Goal: Task Accomplishment & Management: Manage account settings

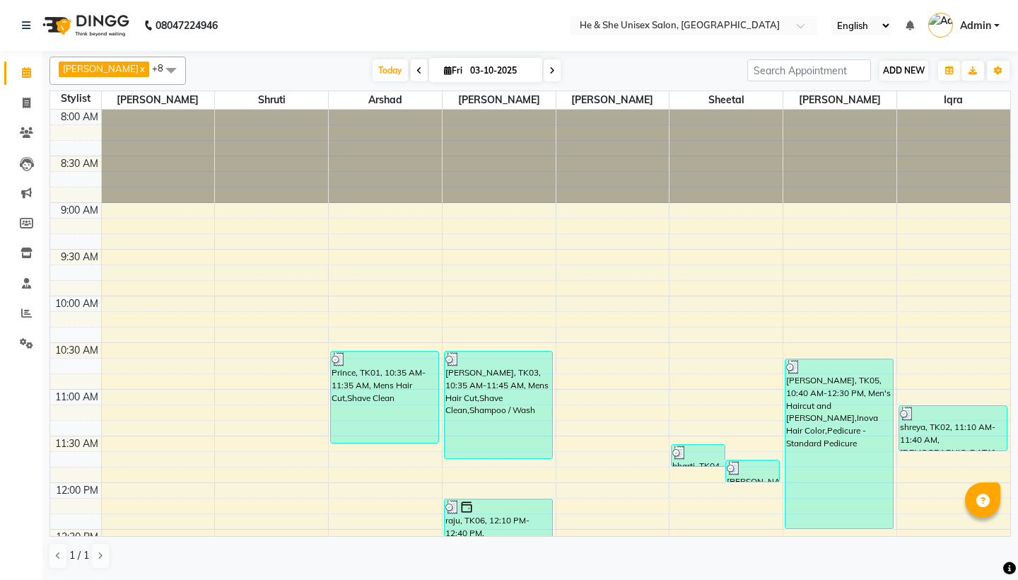
click at [926, 74] on button "ADD NEW Toggle Dropdown" at bounding box center [904, 71] width 49 height 20
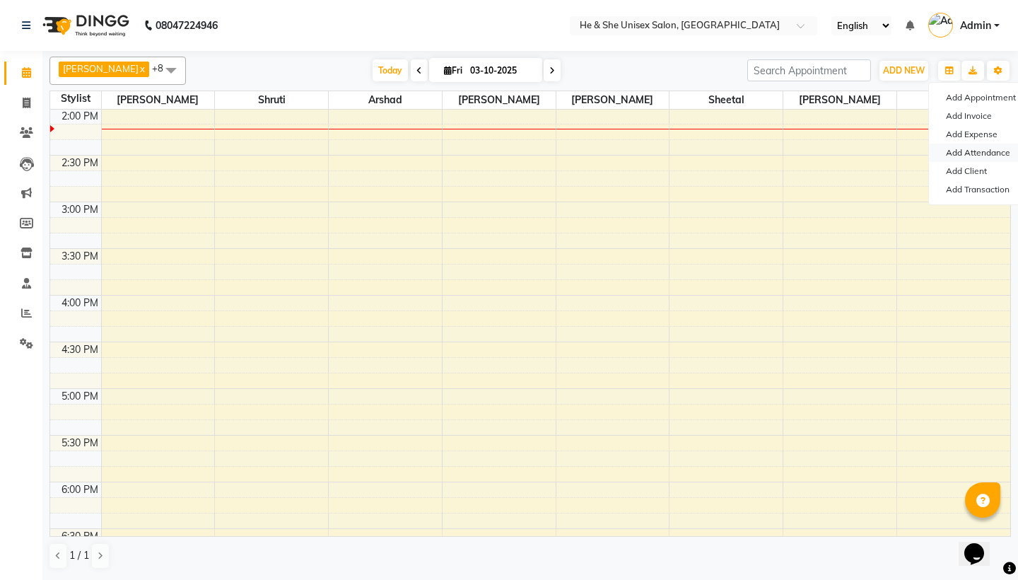
click at [952, 154] on link "Add Attendance" at bounding box center [985, 153] width 112 height 18
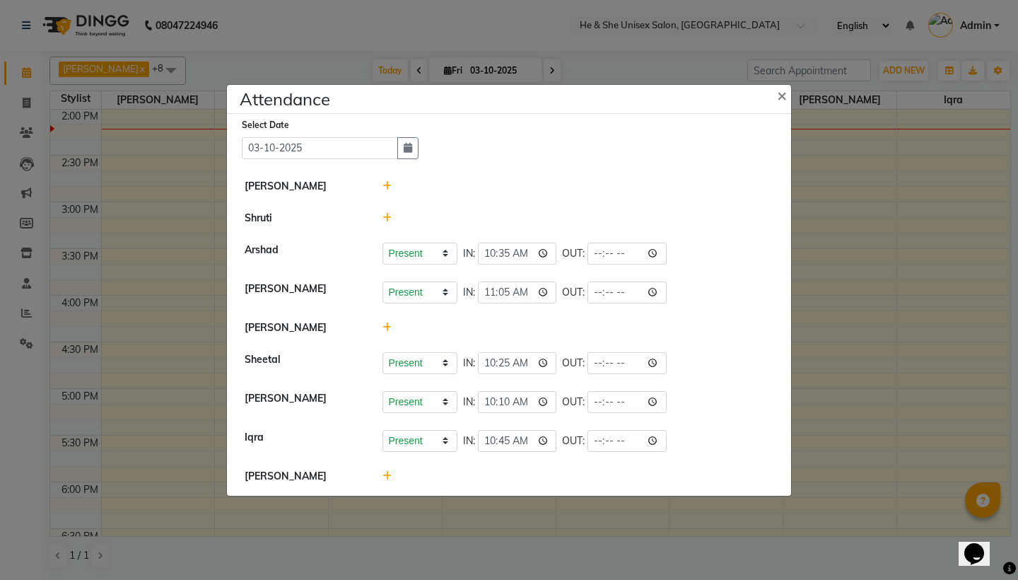
click at [387, 180] on span at bounding box center [387, 186] width 9 height 13
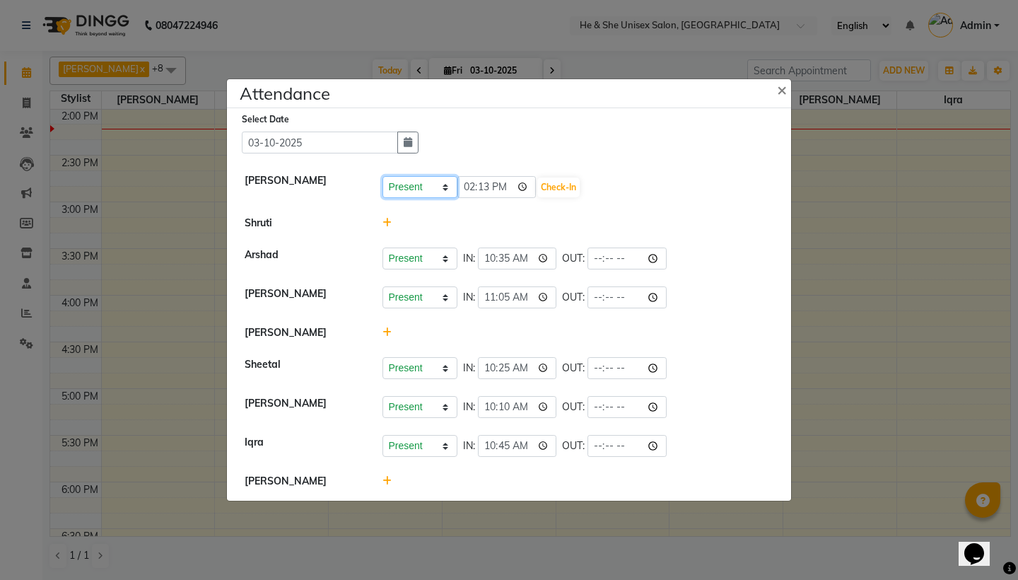
click at [390, 187] on select "Present Absent Late Half Day Weekly Off" at bounding box center [420, 187] width 75 height 22
click at [541, 187] on button "Check-In" at bounding box center [558, 187] width 42 height 20
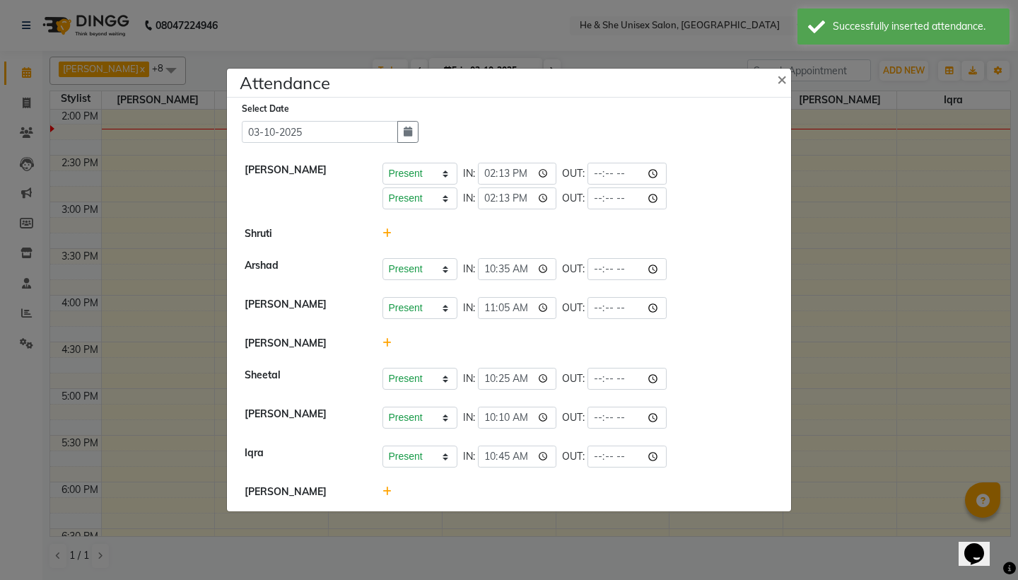
click at [383, 491] on icon at bounding box center [387, 491] width 9 height 10
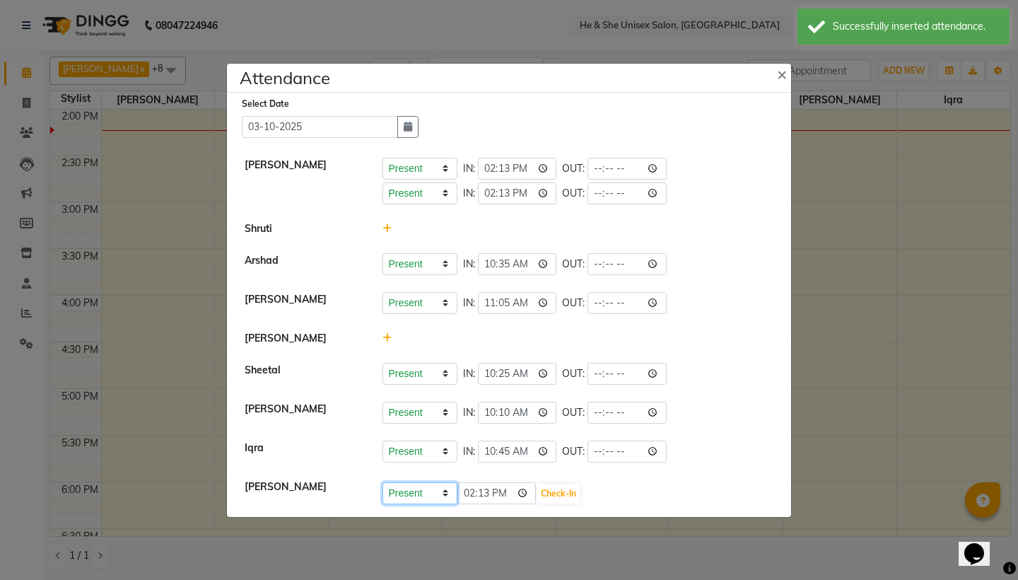
click at [412, 491] on select "Present Absent Late Half Day Weekly Off" at bounding box center [420, 493] width 75 height 22
select select "A"
click at [466, 496] on button "Save" at bounding box center [473, 494] width 28 height 20
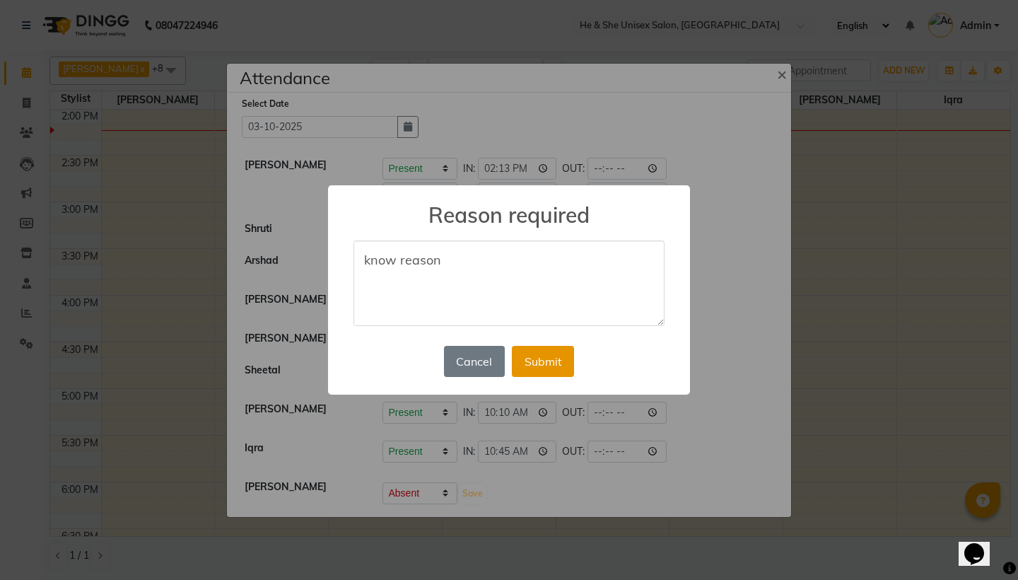
type textarea "know reason"
click at [537, 346] on button "Submit" at bounding box center [543, 361] width 62 height 31
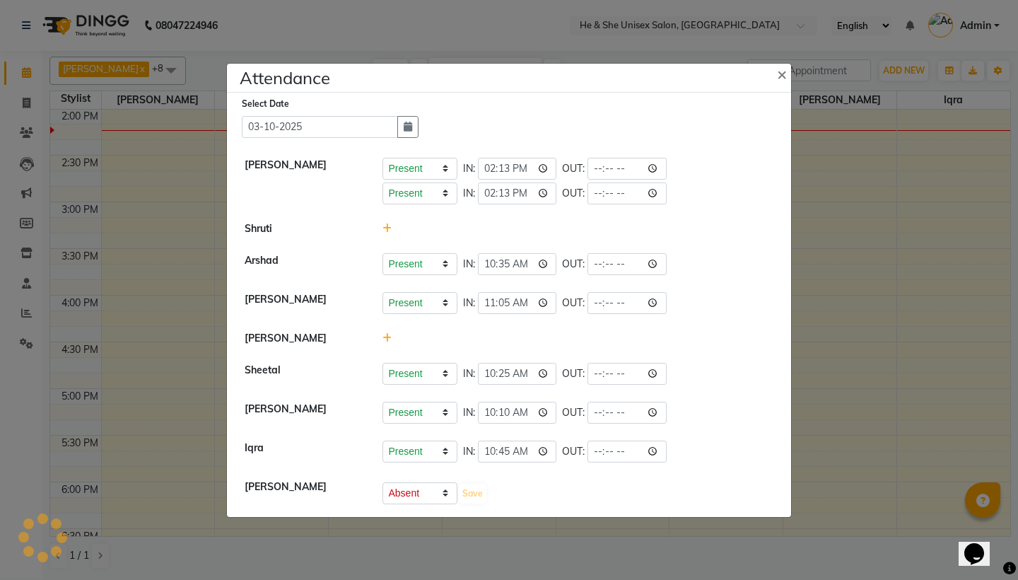
select select "A"
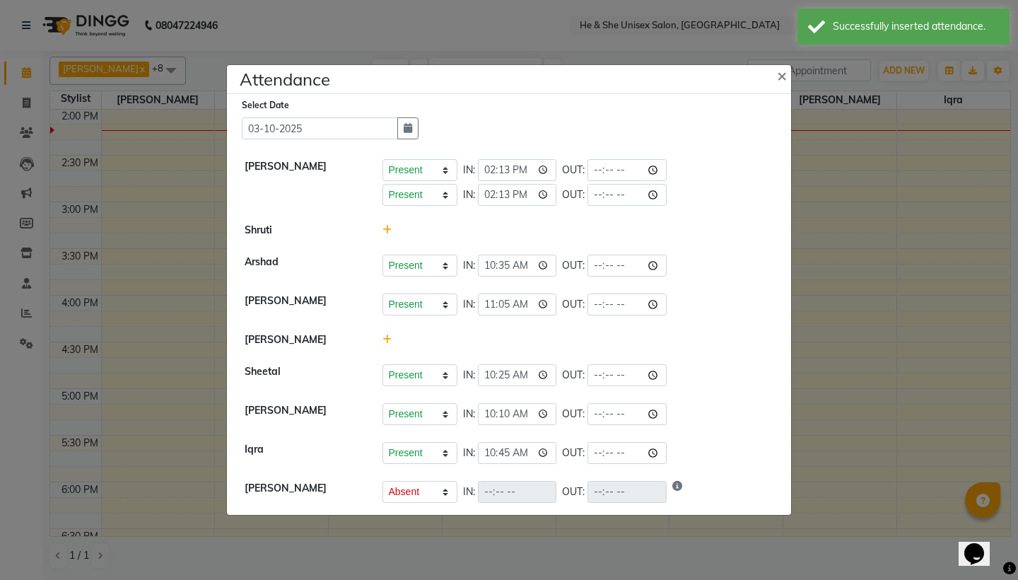
click at [385, 333] on span at bounding box center [387, 339] width 9 height 13
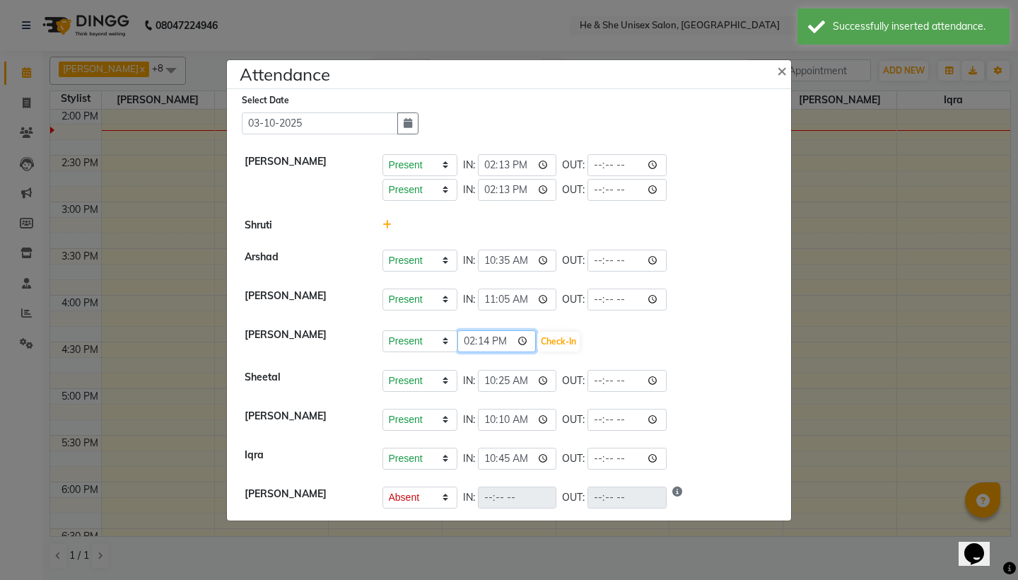
click at [474, 344] on input "14:14" at bounding box center [496, 341] width 79 height 22
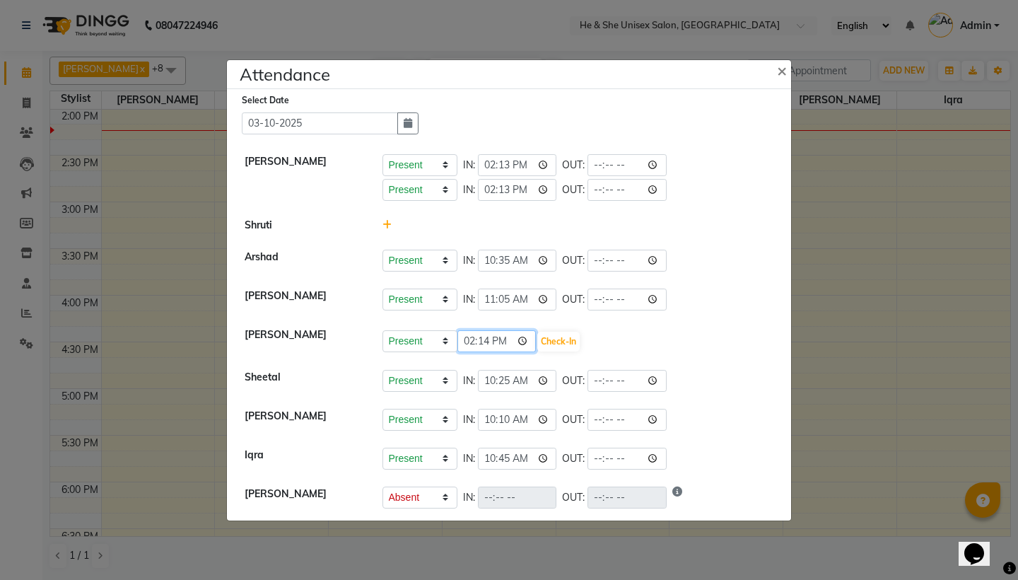
click at [473, 344] on input "14:14" at bounding box center [496, 341] width 79 height 22
click at [487, 344] on input "12:14" at bounding box center [496, 341] width 79 height 22
type input "12:40"
click at [503, 344] on input "12:40" at bounding box center [496, 341] width 79 height 22
click at [537, 343] on button "Check-In" at bounding box center [558, 342] width 42 height 20
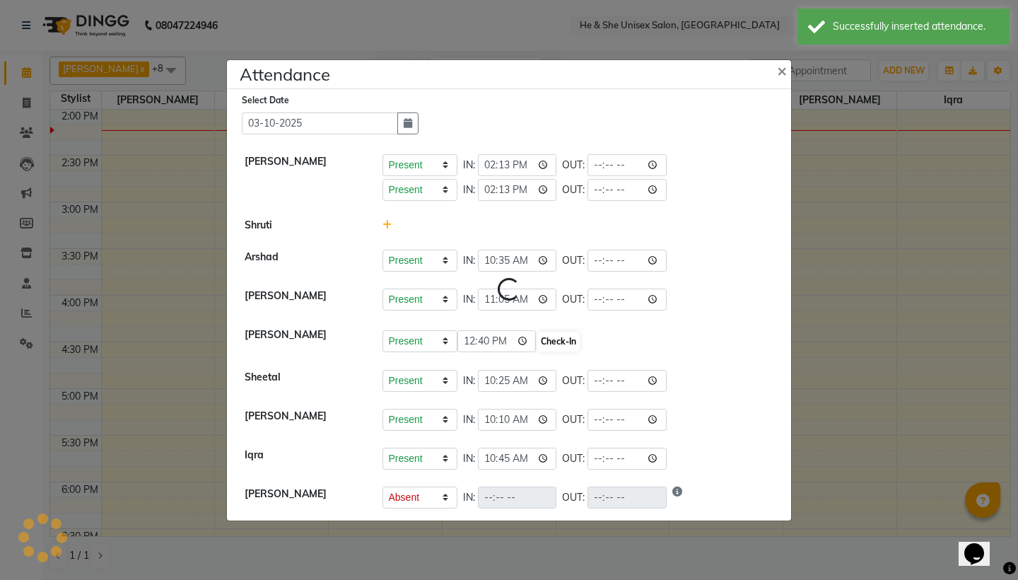
select select "A"
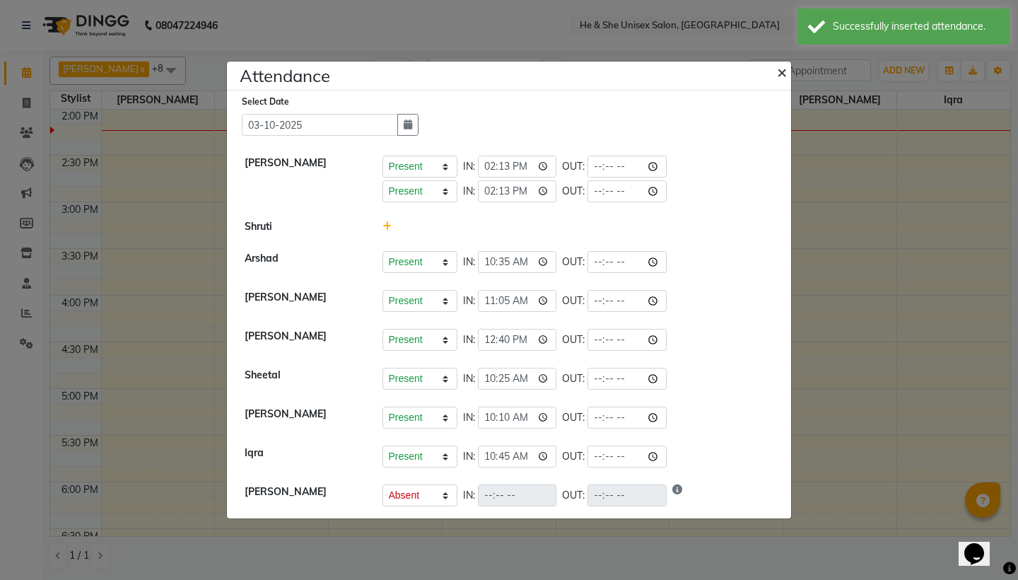
click at [786, 74] on span "×" at bounding box center [782, 71] width 10 height 21
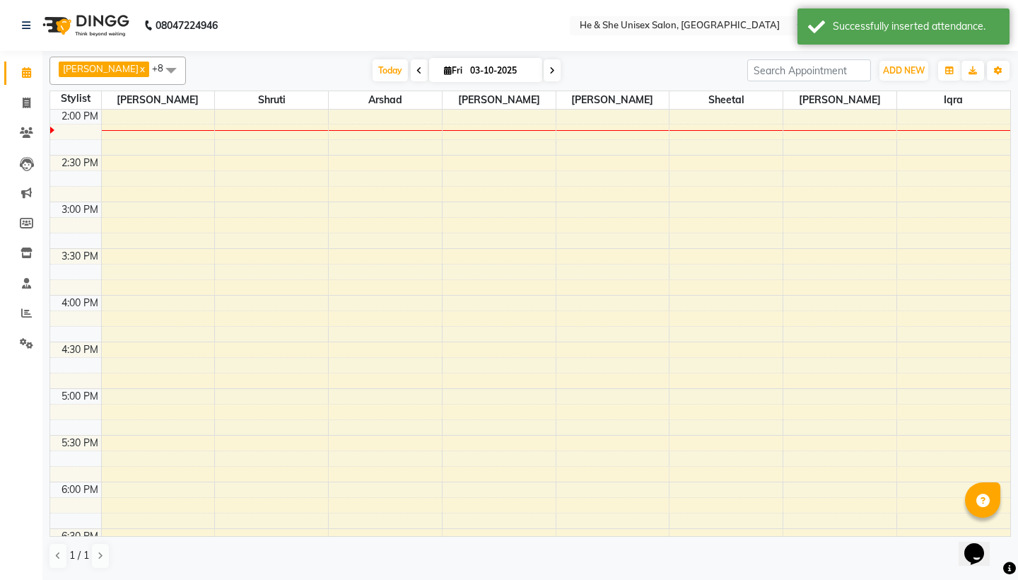
click at [1012, 79] on div "[PERSON_NAME] x [PERSON_NAME] x Iqra x [PERSON_NAME] x Sheetal x Shruti x [PERS…" at bounding box center [530, 314] width 976 height 527
click at [1003, 74] on button "Toggle Dropdown" at bounding box center [998, 71] width 23 height 20
click at [999, 75] on button "Toggle Dropdown" at bounding box center [998, 71] width 23 height 20
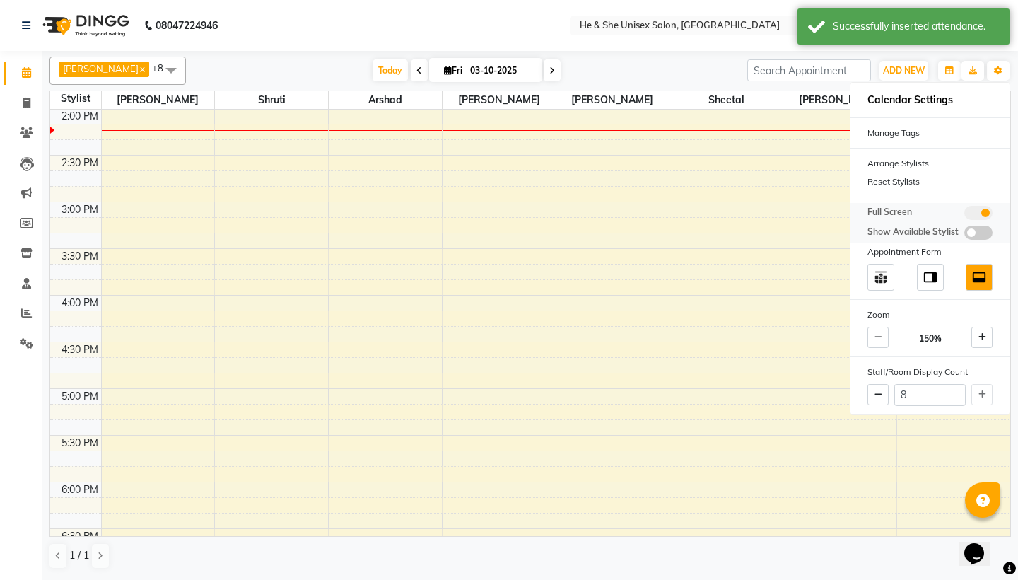
click at [982, 210] on span at bounding box center [978, 213] width 28 height 14
click at [964, 215] on input "checkbox" at bounding box center [964, 215] width 0 height 0
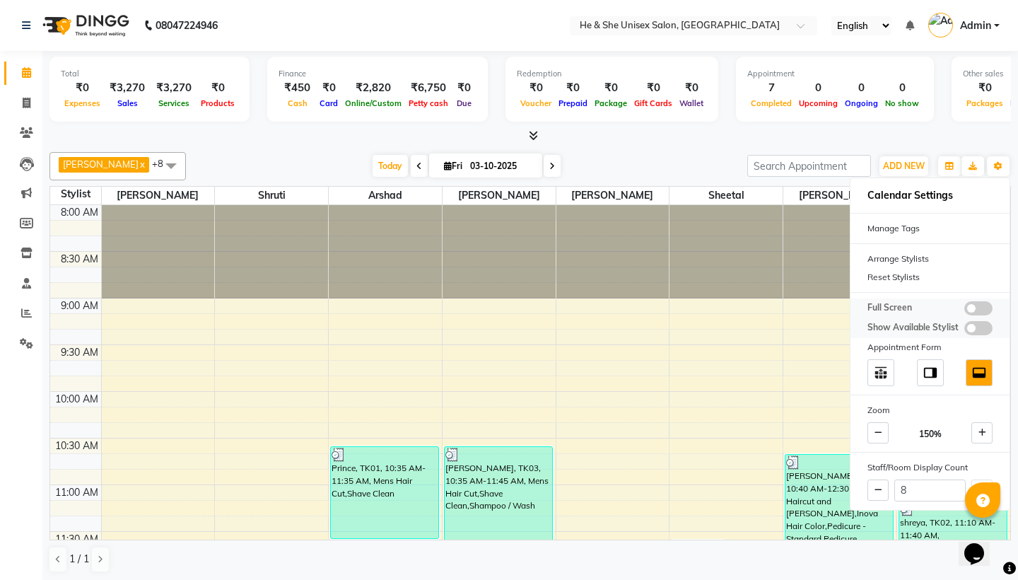
click at [974, 303] on span at bounding box center [978, 308] width 28 height 14
click at [964, 310] on input "checkbox" at bounding box center [964, 310] width 0 height 0
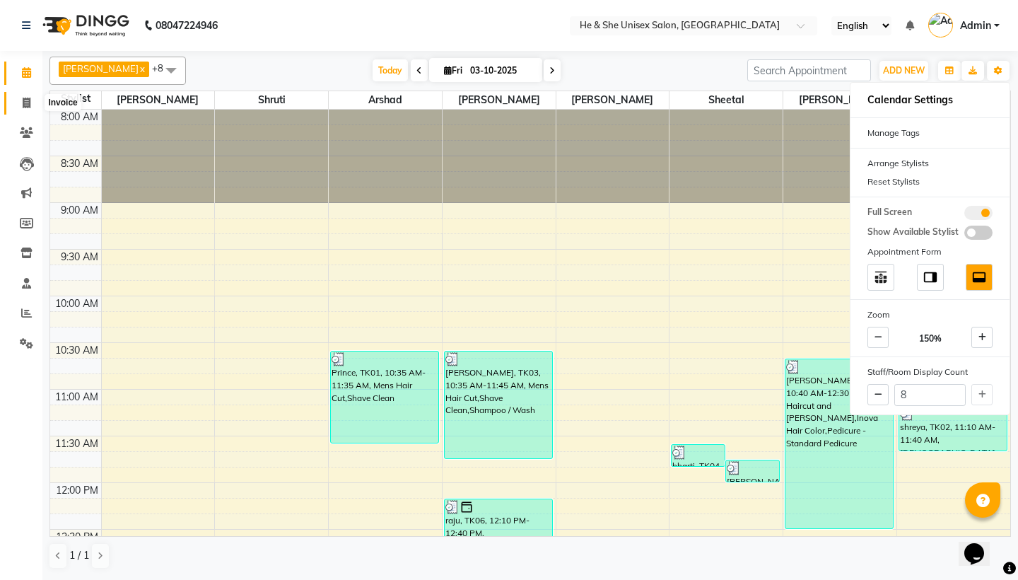
click at [23, 99] on icon at bounding box center [27, 103] width 8 height 11
select select "4745"
select select "service"
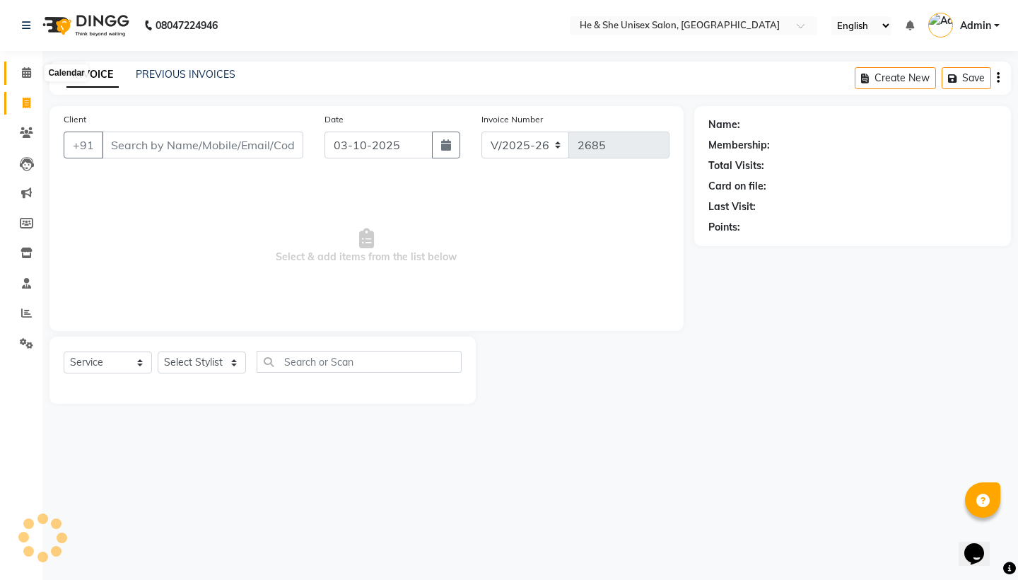
click at [25, 73] on icon at bounding box center [26, 72] width 9 height 11
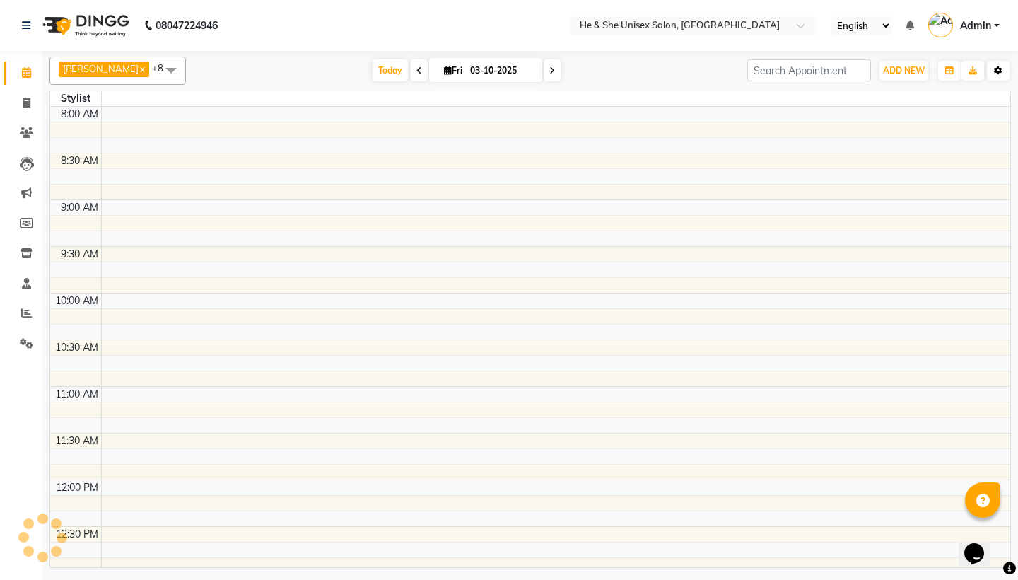
click at [1000, 71] on icon "button" at bounding box center [998, 70] width 8 height 8
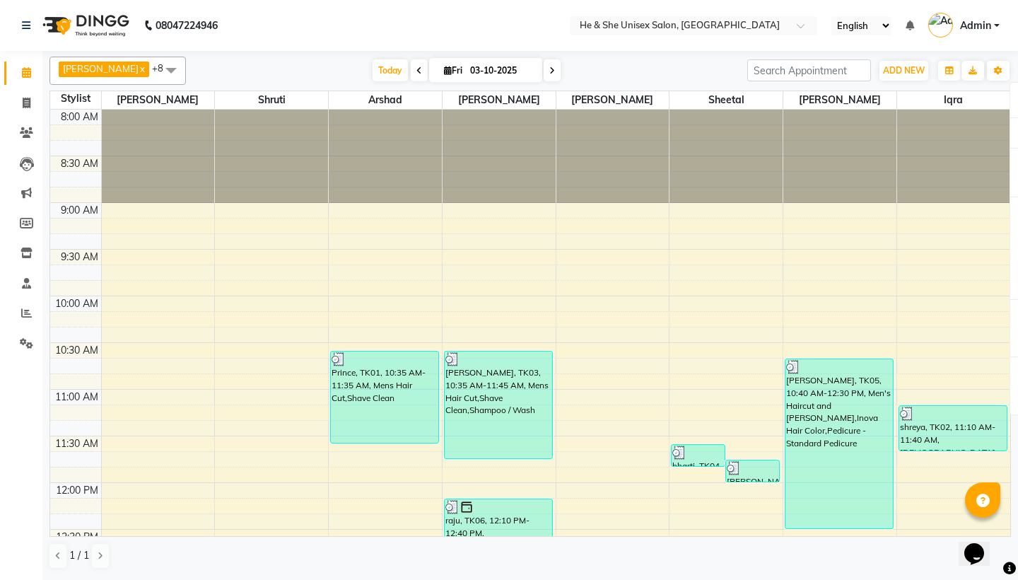
click at [1010, 69] on div "Toggle Dropdown Calendar Settings Manage Tags Arrange Stylists Reset Stylists F…" at bounding box center [998, 70] width 25 height 23
click at [921, 64] on button "ADD NEW Toggle Dropdown" at bounding box center [904, 71] width 49 height 20
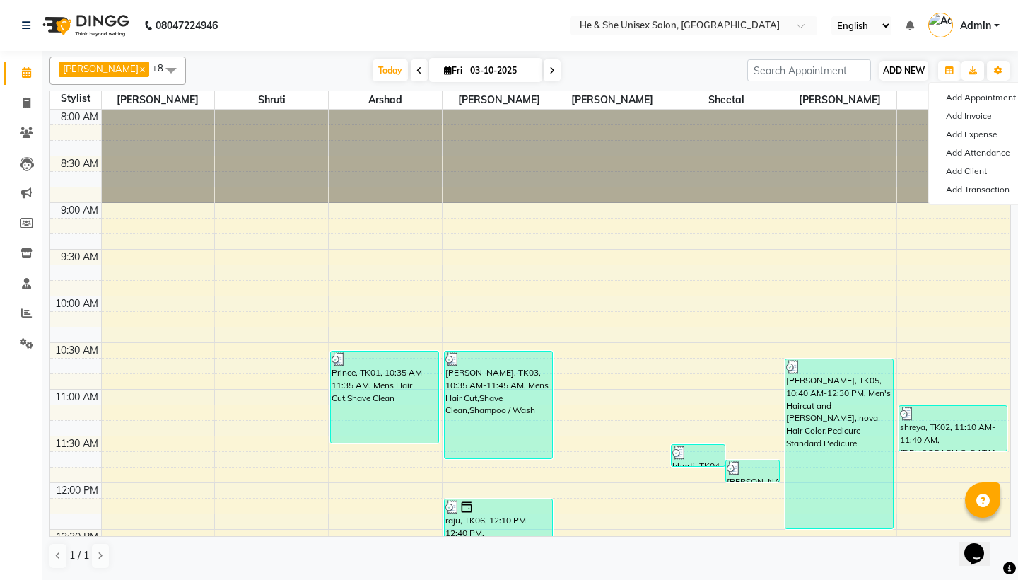
click at [921, 64] on button "ADD NEW Toggle Dropdown" at bounding box center [904, 71] width 49 height 20
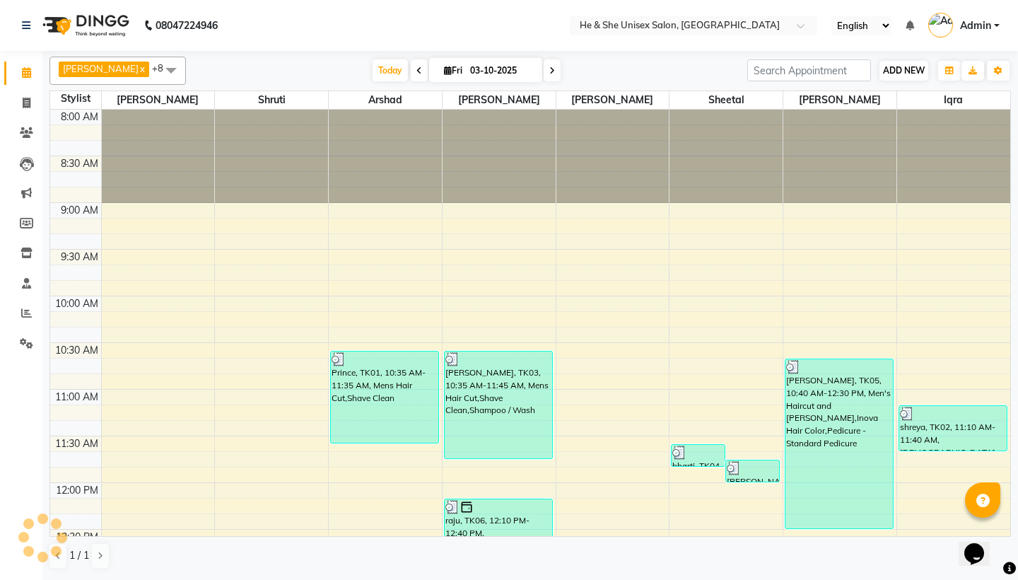
click at [906, 68] on span "ADD NEW" at bounding box center [904, 70] width 42 height 11
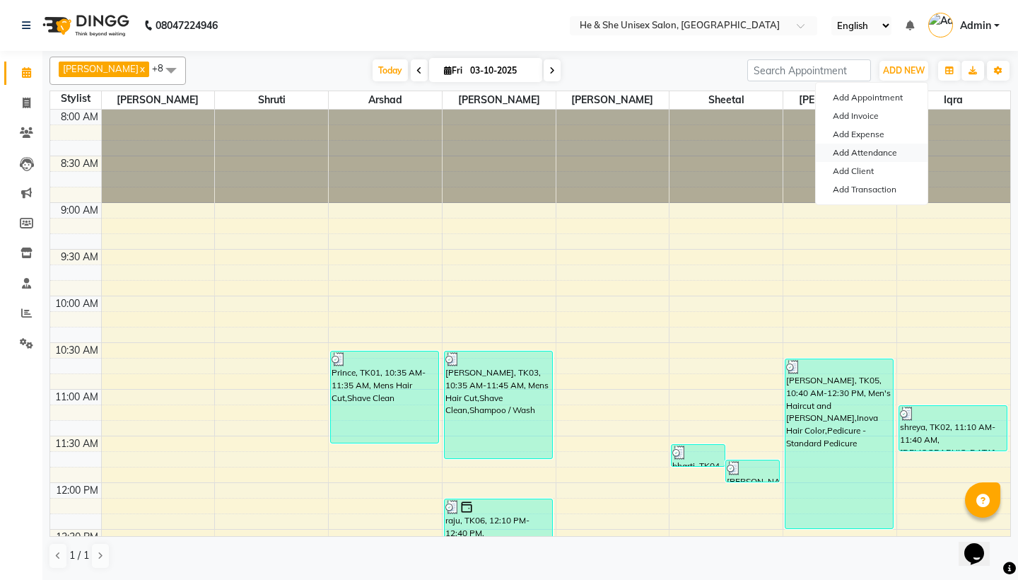
click at [866, 157] on link "Add Attendance" at bounding box center [872, 153] width 112 height 18
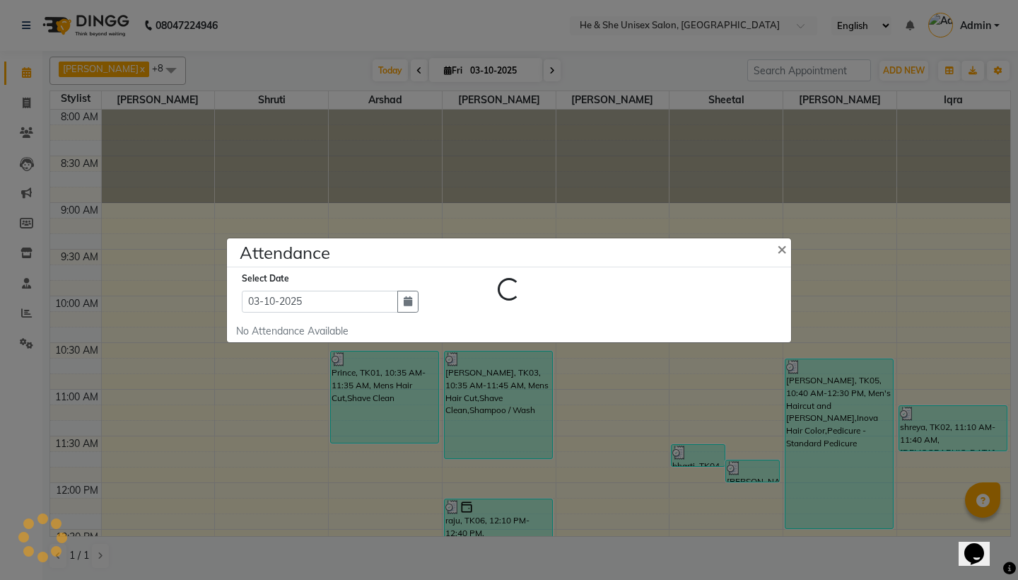
select select "A"
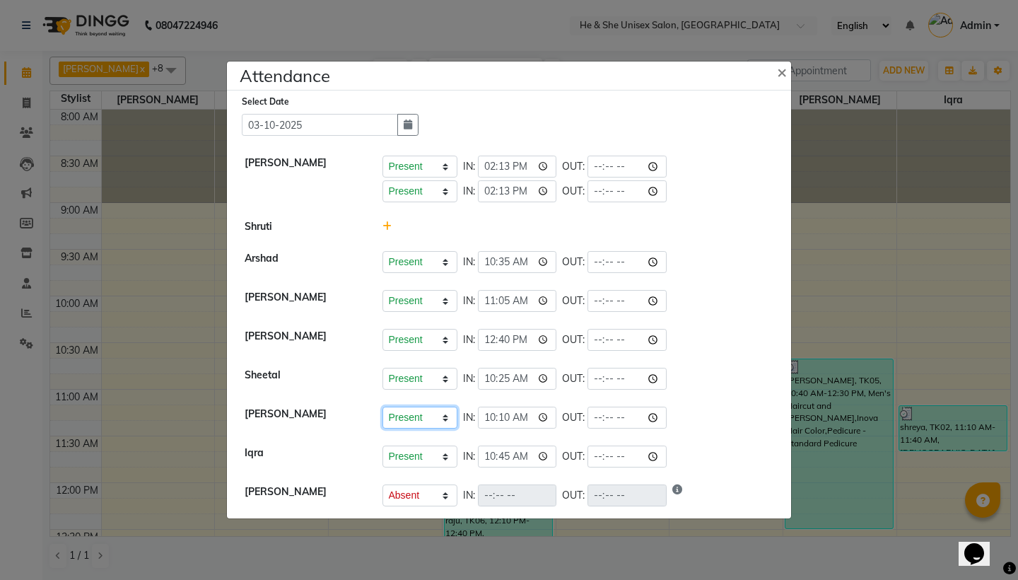
select select "H"
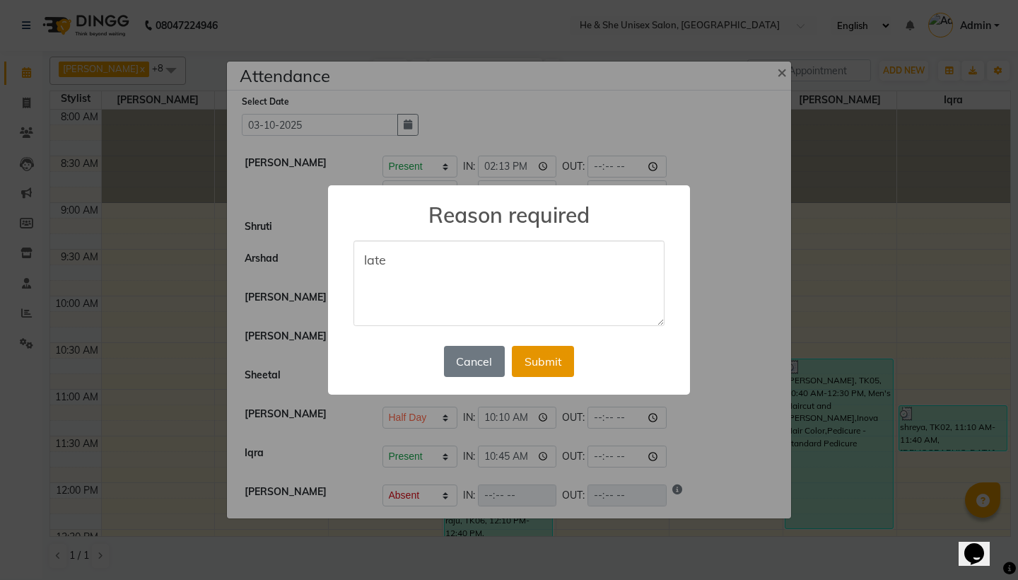
type textarea "late"
click at [552, 368] on button "Submit" at bounding box center [543, 361] width 62 height 31
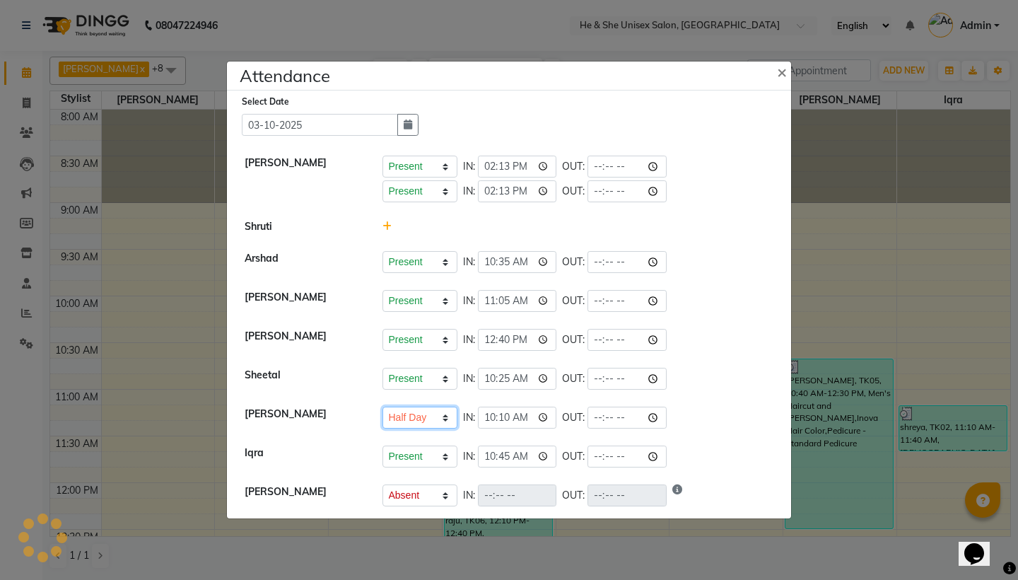
select select "H"
select select "A"
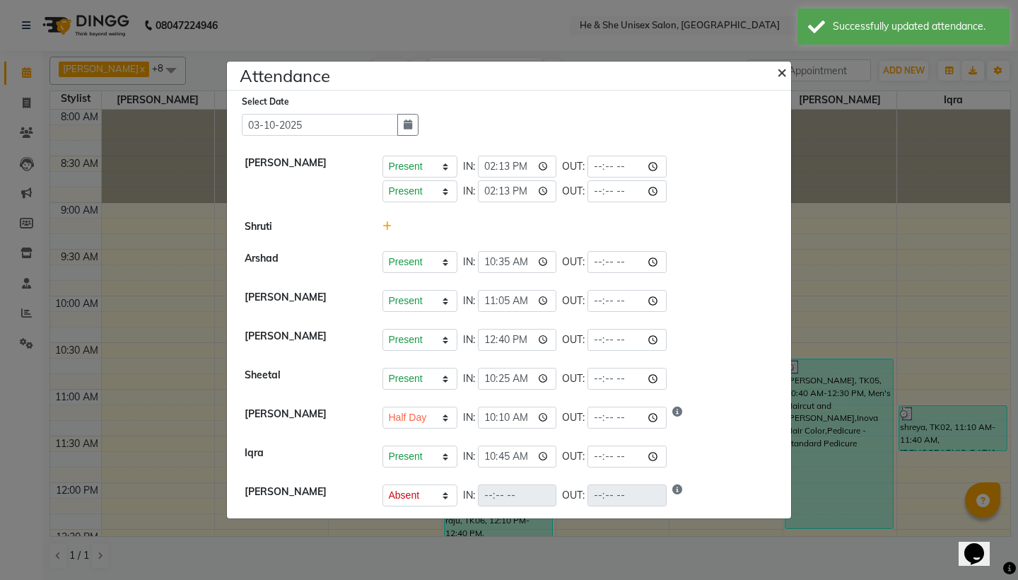
click at [780, 74] on span "×" at bounding box center [782, 71] width 10 height 21
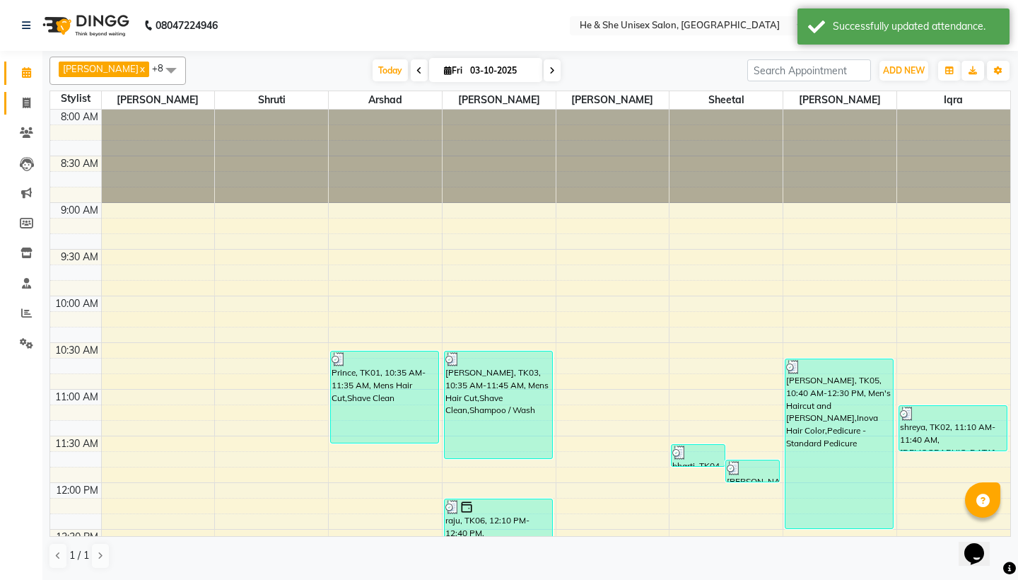
click at [36, 101] on span at bounding box center [26, 103] width 25 height 16
select select "service"
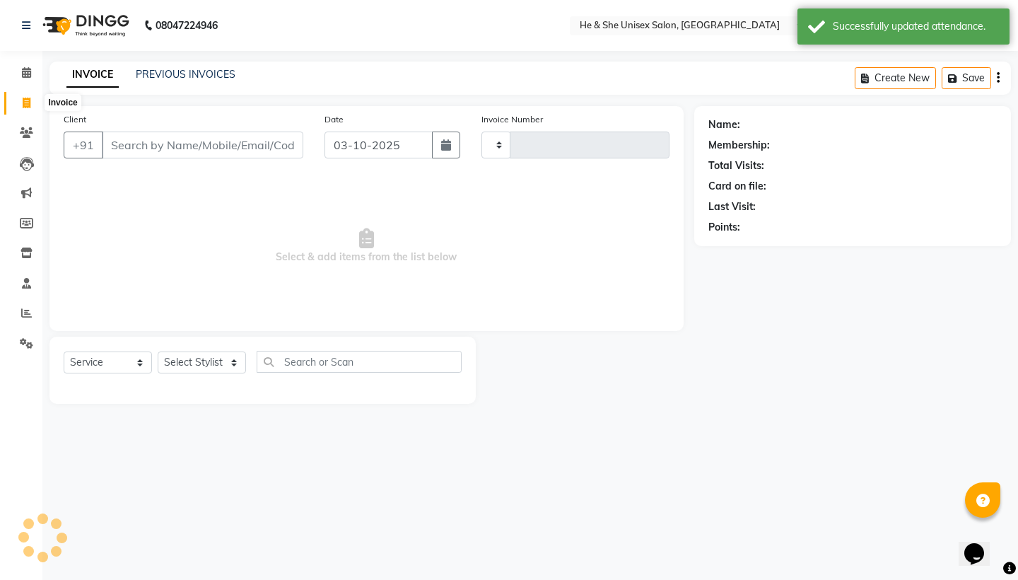
type input "2685"
select select "4745"
click at [16, 71] on span at bounding box center [26, 73] width 25 height 16
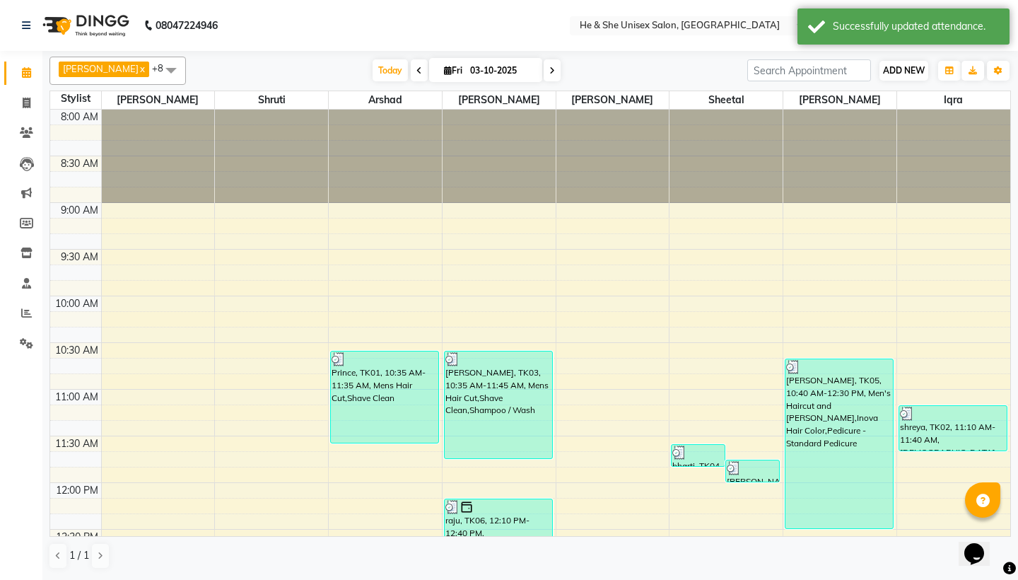
click at [904, 74] on span "ADD NEW" at bounding box center [904, 70] width 42 height 11
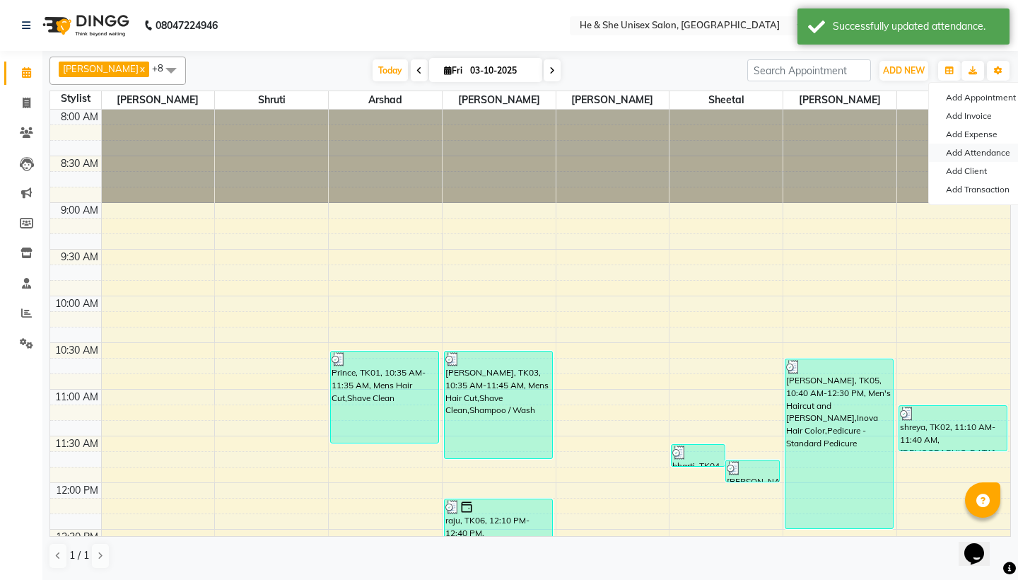
click at [966, 154] on link "Add Attendance" at bounding box center [985, 153] width 112 height 18
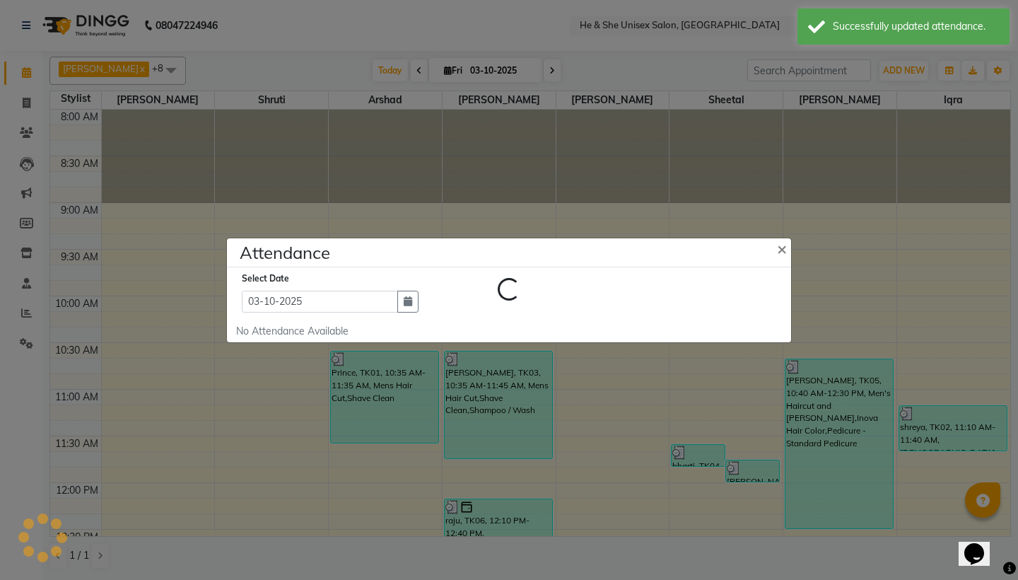
select select "H"
select select "A"
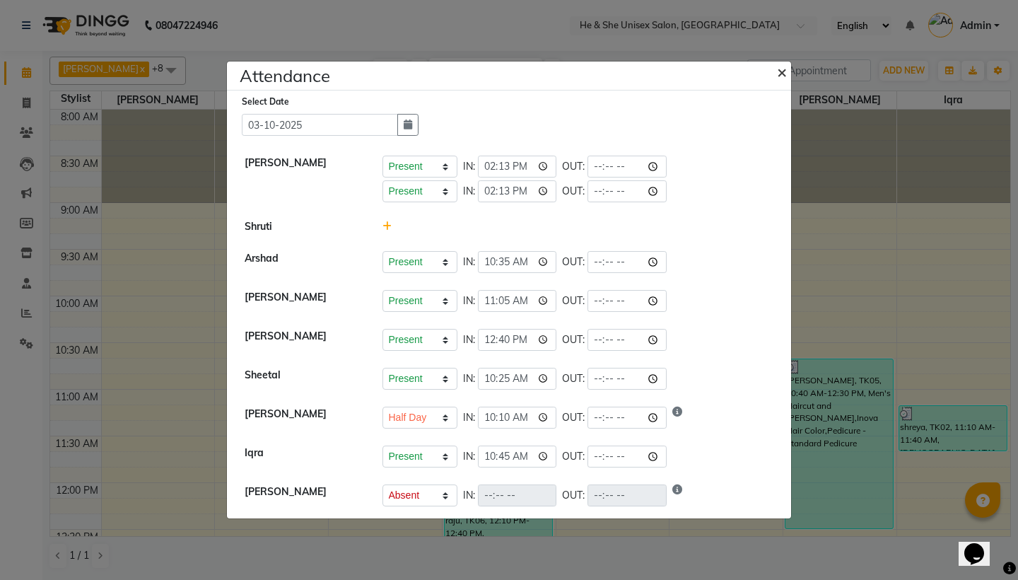
click at [778, 76] on span "×" at bounding box center [782, 71] width 10 height 21
